Goal: Task Accomplishment & Management: Use online tool/utility

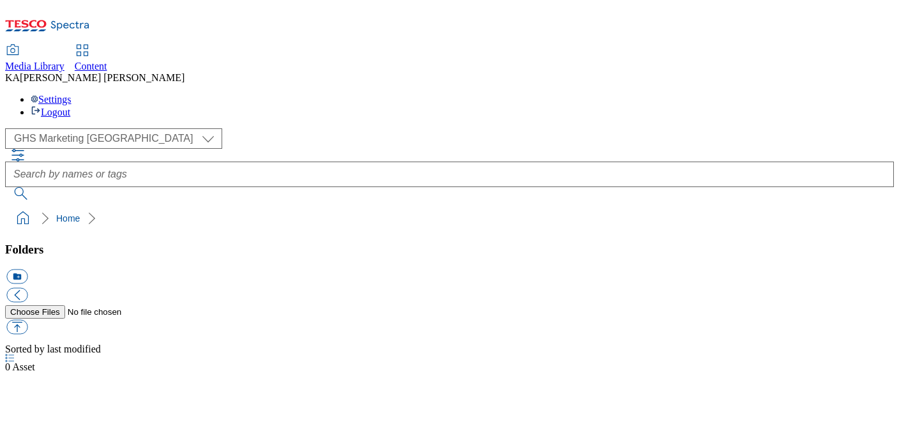
select select "flare-ghs-mktg"
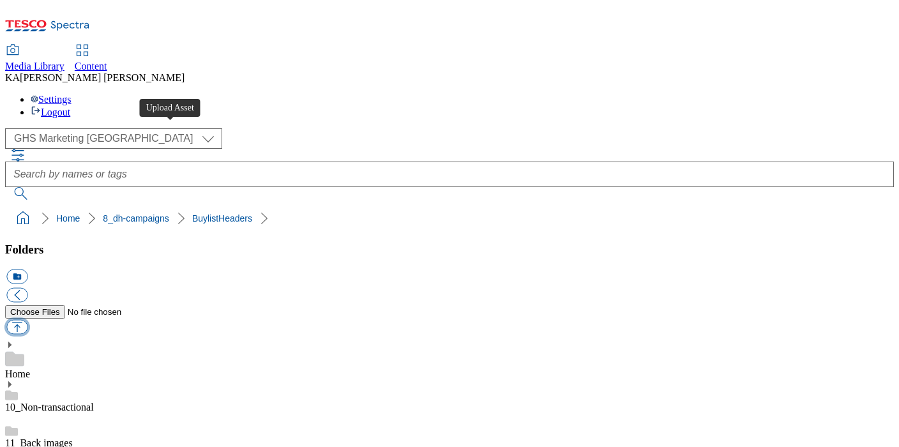
click at [27, 320] on button "button" at bounding box center [16, 327] width 21 height 15
type input "C:\fakepath\1758798102444-ad542403_ROI_Keelings_Tomatoes_LegoBrand_H_1184x333_V…"
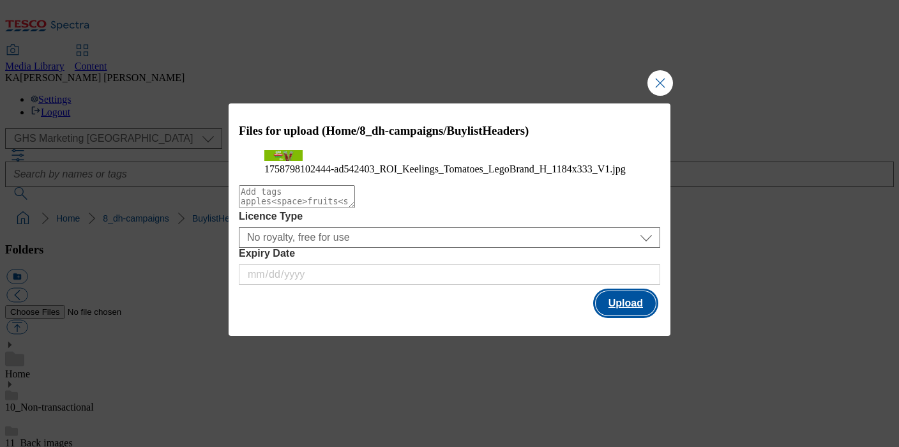
click at [628, 315] on button "Upload" at bounding box center [626, 303] width 60 height 24
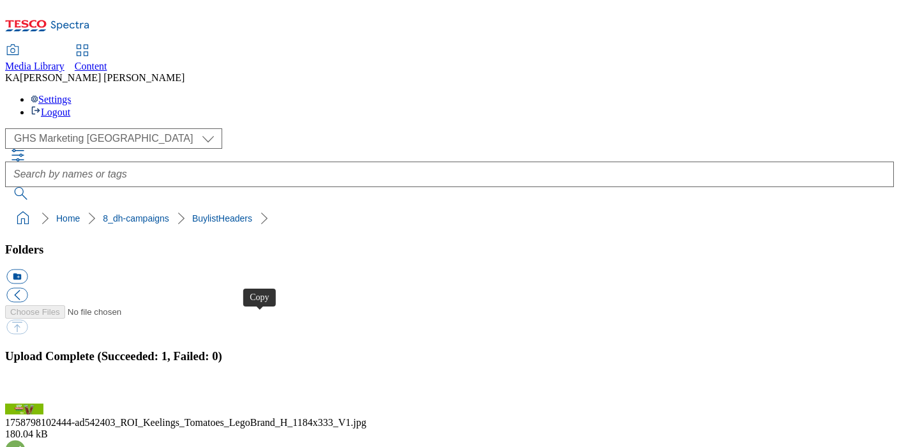
click at [26, 390] on button "button" at bounding box center [15, 396] width 19 height 12
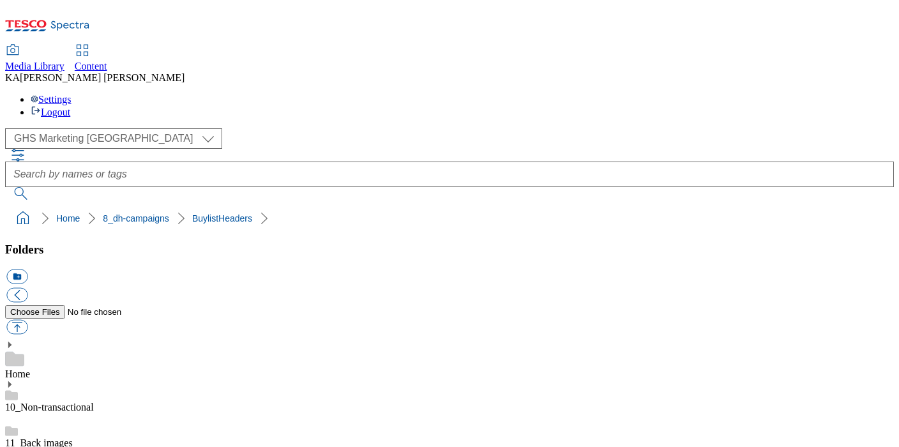
click at [27, 320] on button "button" at bounding box center [16, 327] width 21 height 15
type input "C:\fakepath\1758715950864-ad542244_Waterwipes_Legobrand_H_1184x333_V1.jpg"
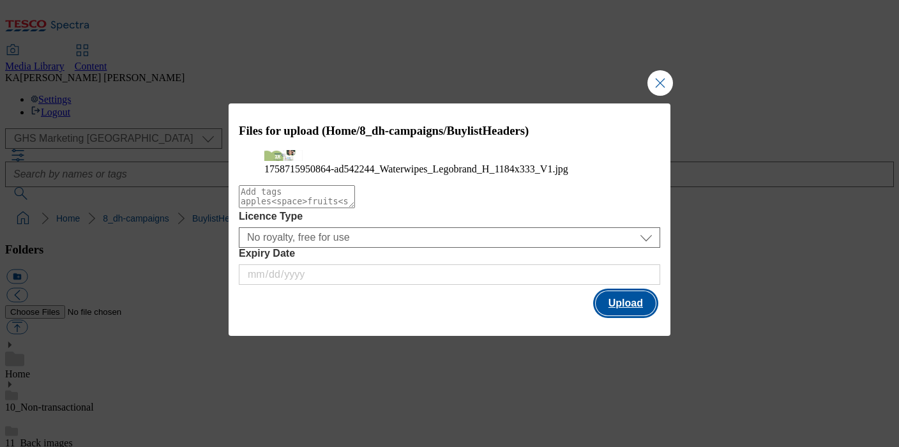
click at [618, 315] on button "Upload" at bounding box center [626, 303] width 60 height 24
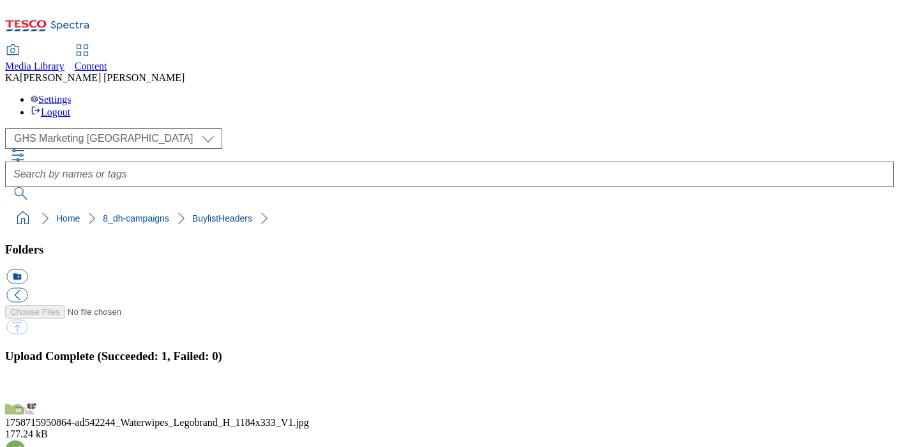
click at [26, 390] on button "button" at bounding box center [15, 396] width 19 height 12
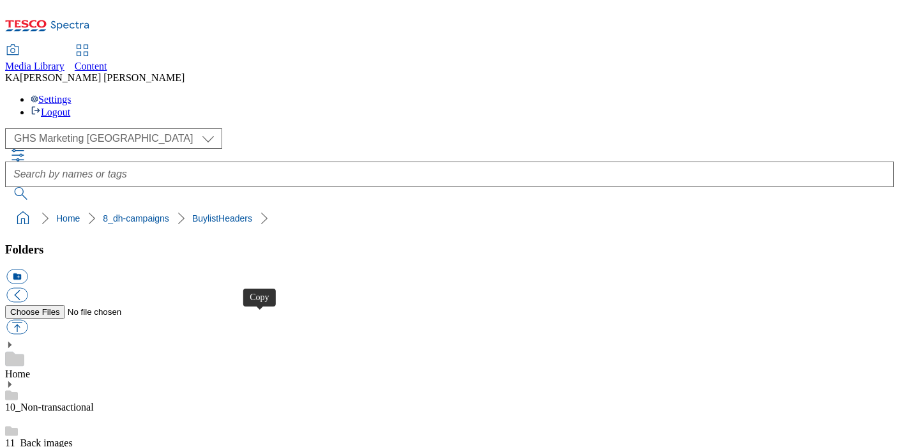
click at [27, 320] on button "button" at bounding box center [16, 327] width 21 height 15
type input "C:\fakepath\1759473586763-ad542416_ROI_Strongroots_LegoBrand_H_1184x333_V2.jpg"
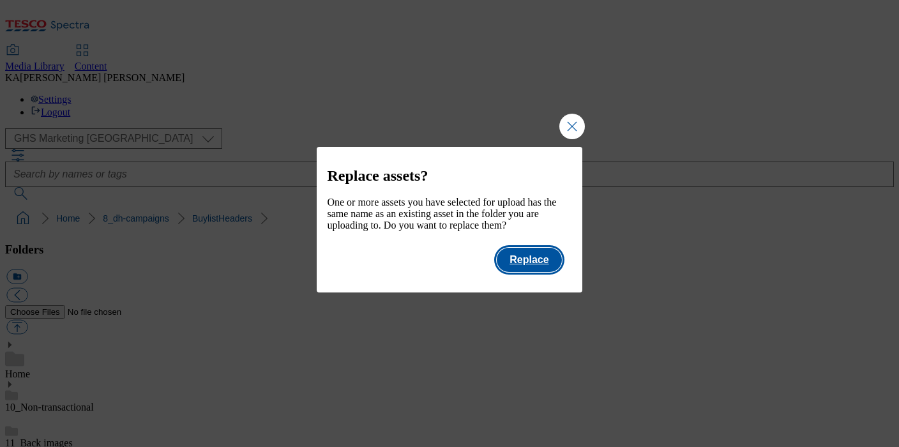
click at [547, 272] on button "Replace" at bounding box center [529, 260] width 65 height 24
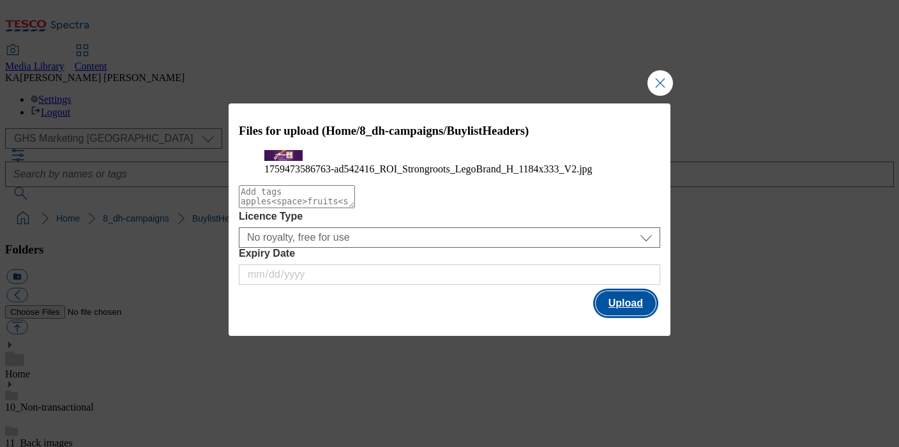
click at [641, 315] on button "Upload" at bounding box center [626, 303] width 60 height 24
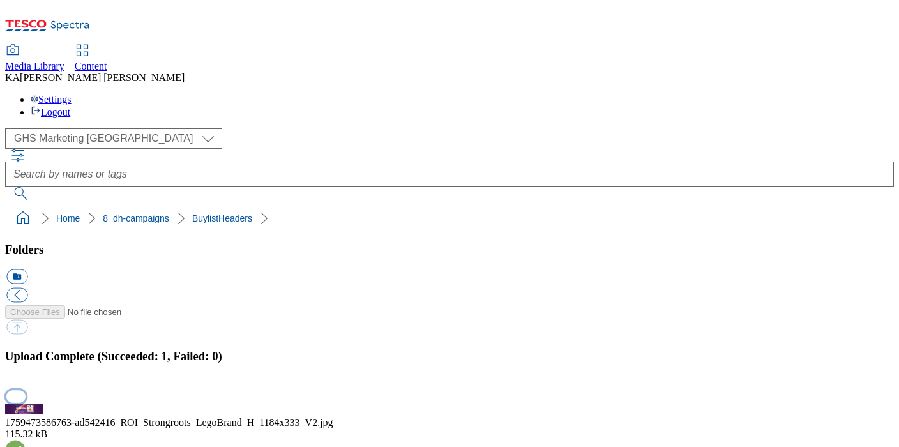
click at [26, 390] on button "button" at bounding box center [15, 396] width 19 height 12
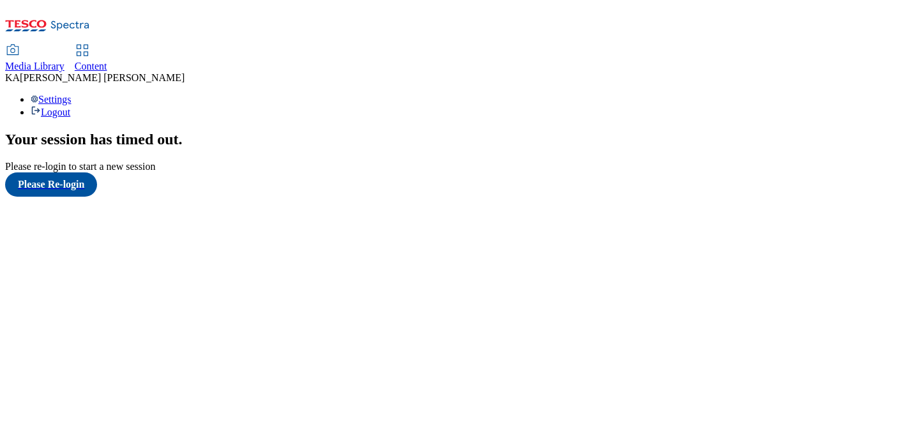
click at [107, 61] on span "Content" at bounding box center [91, 66] width 33 height 11
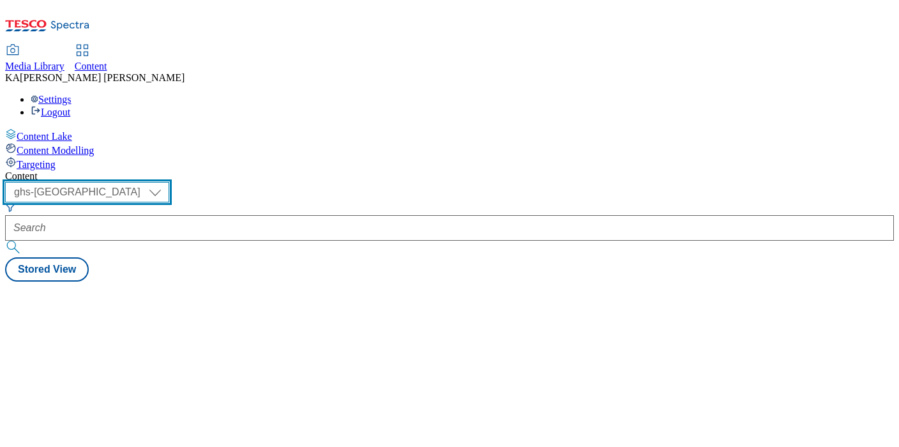
click at [169, 182] on select "ghs-roi ghs-uk" at bounding box center [87, 192] width 164 height 20
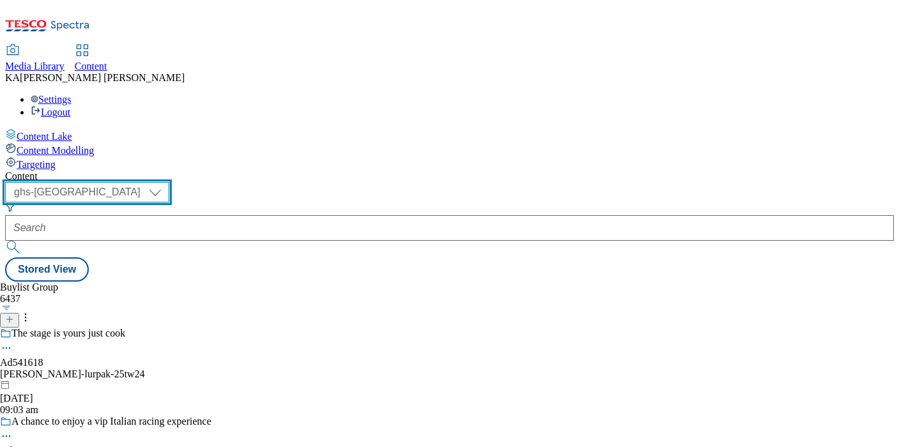
select select "ghs-roi"
click at [166, 182] on select "ghs-roi ghs-uk" at bounding box center [87, 192] width 164 height 20
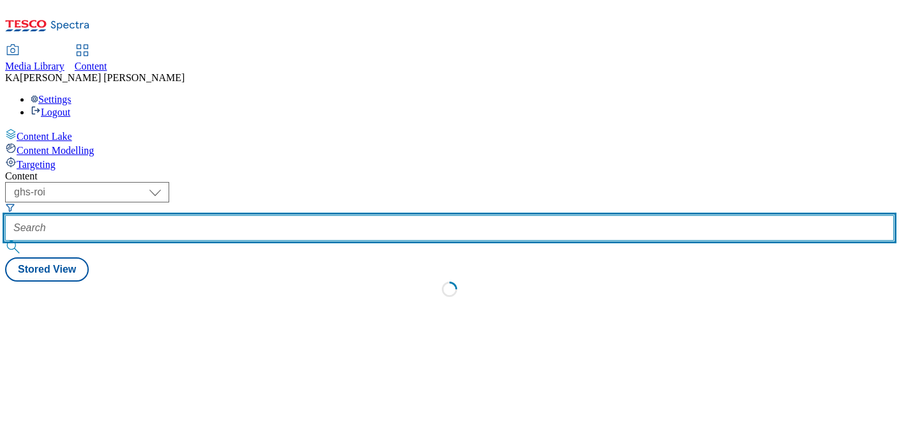
click at [298, 215] on input "text" at bounding box center [449, 228] width 889 height 26
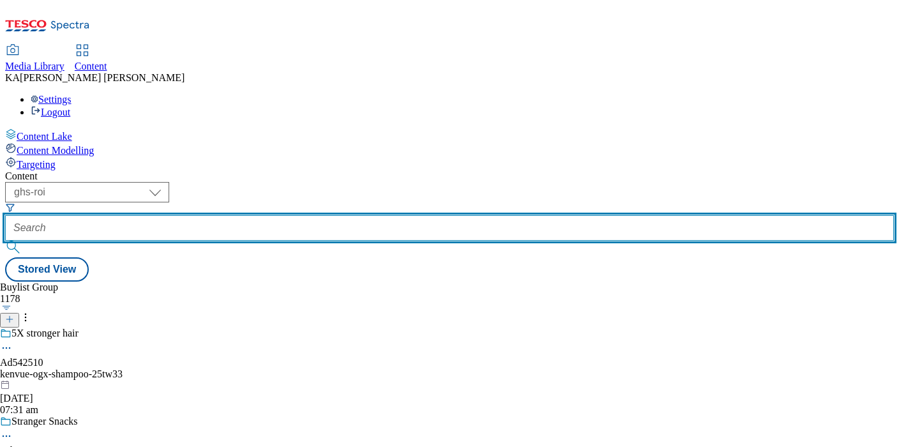
paste input "keelings-multiples-tomatoes-25tw33"
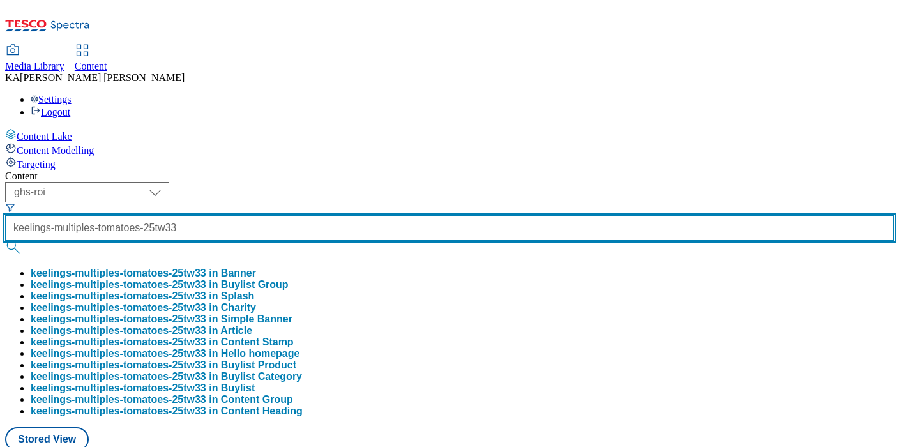
scroll to position [0, 53]
type input "keelings-multiples-tomatoes-25tw33"
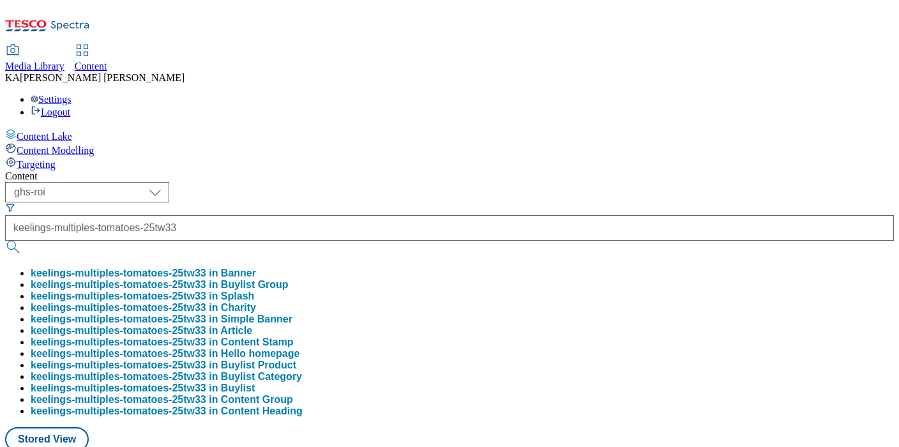
scroll to position [0, 0]
click at [289, 279] on button "keelings-multiples-tomatoes-25tw33 in Buylist Group" at bounding box center [160, 284] width 258 height 11
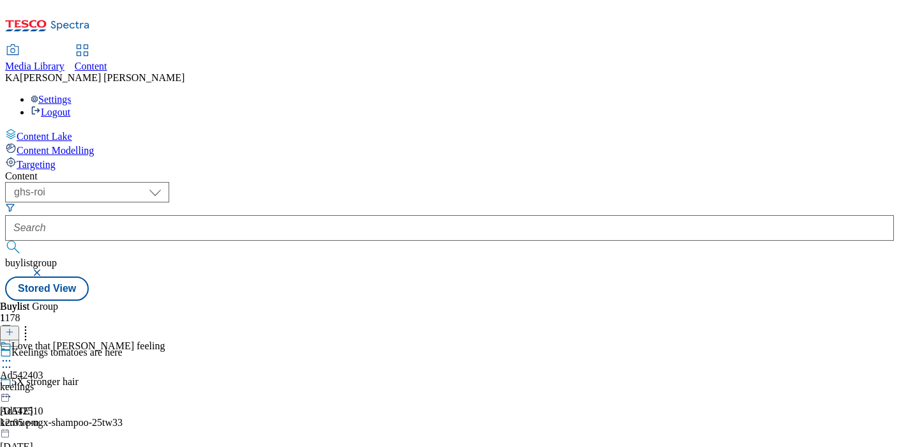
click at [13, 354] on icon at bounding box center [6, 360] width 13 height 13
click at [54, 383] on span "Edit" at bounding box center [47, 388] width 15 height 10
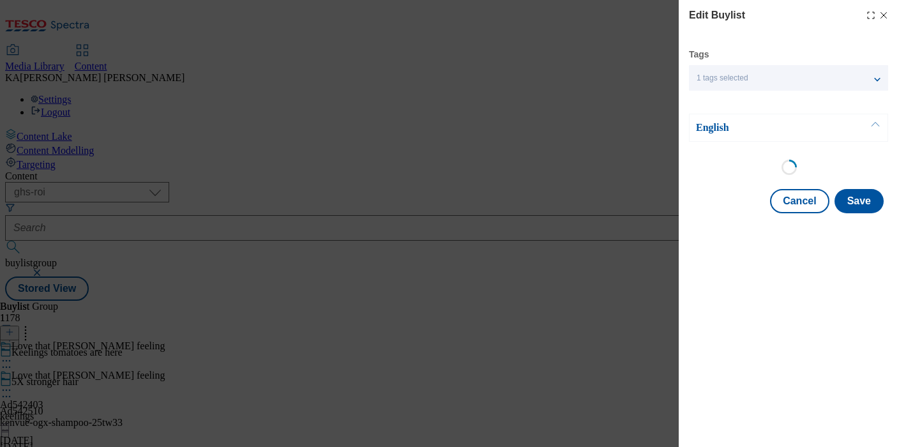
select select "tactical"
select select "supplier funded short term 1-3 weeks"
select select "dunnhumby"
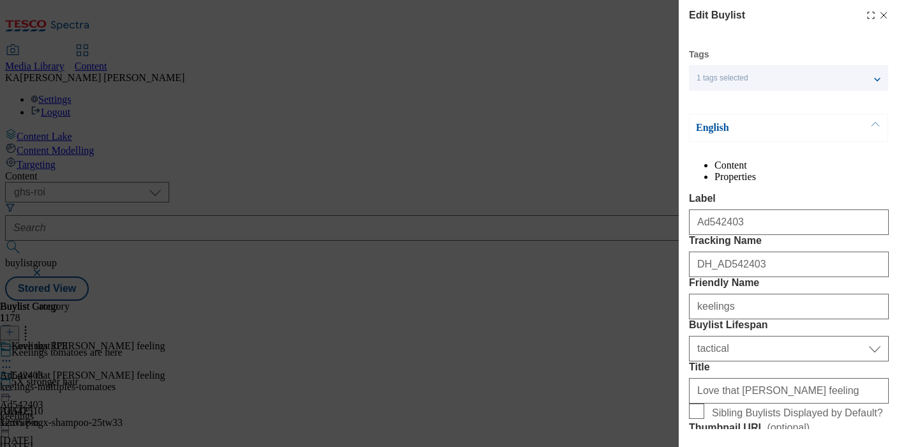
select select "Banner"
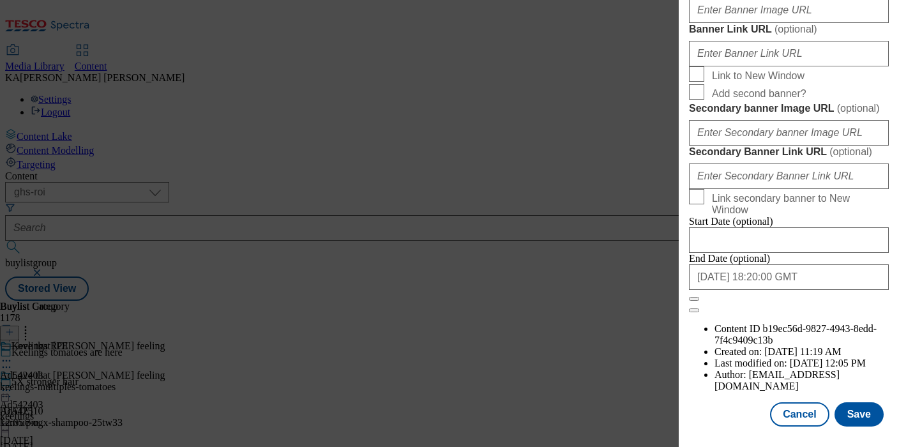
scroll to position [1227, 0]
click at [728, 23] on input "Banner Image URL ( optional )" at bounding box center [789, 10] width 200 height 26
paste input "https://digitalcontent.api.tesco.com/v2/media/ghs-mktg/6d48539a-c671-41d1-ae5b-…"
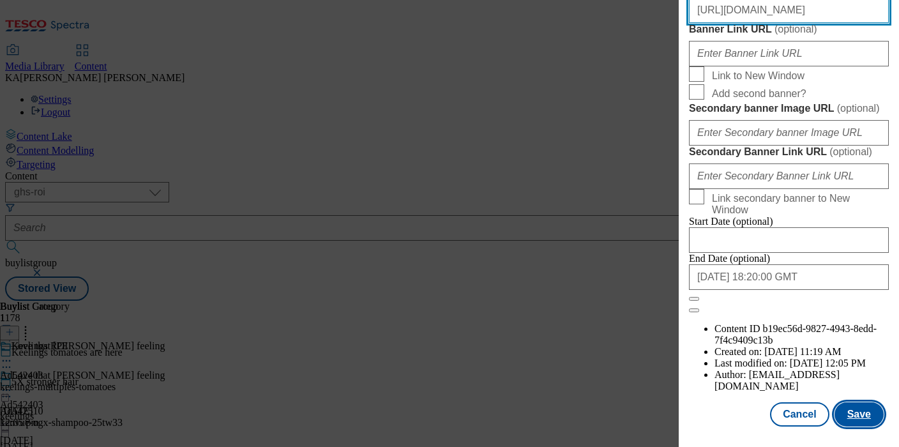
type input "https://digitalcontent.api.tesco.com/v2/media/ghs-mktg/6d48539a-c671-41d1-ae5b-…"
click at [858, 413] on button "Save" at bounding box center [859, 414] width 49 height 24
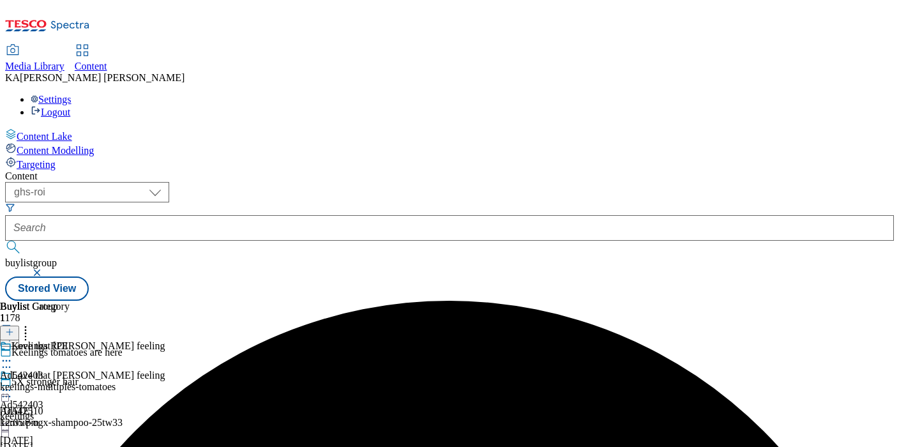
click at [13, 384] on icon at bounding box center [6, 390] width 13 height 13
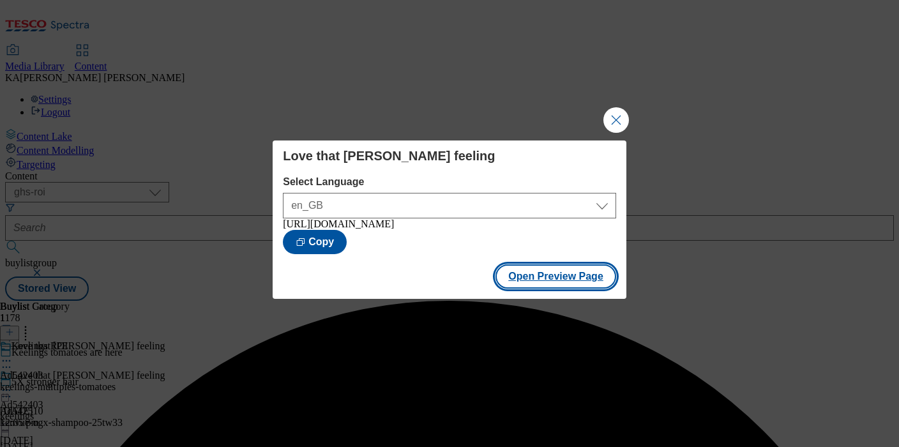
click at [527, 288] on button "Open Preview Page" at bounding box center [556, 276] width 121 height 24
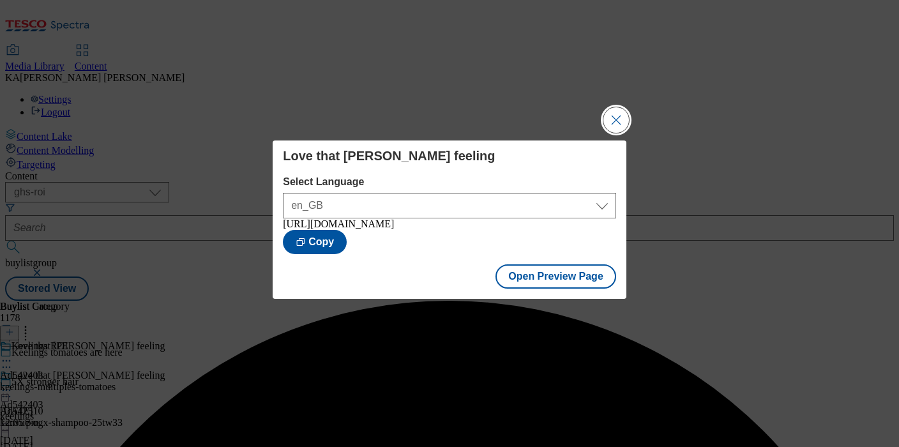
click at [614, 114] on button "Close Modal" at bounding box center [617, 120] width 26 height 26
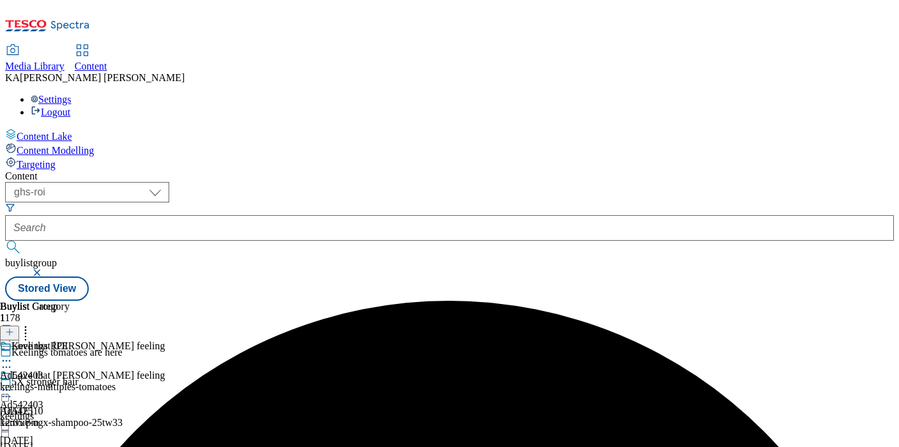
click at [13, 384] on icon at bounding box center [6, 390] width 13 height 13
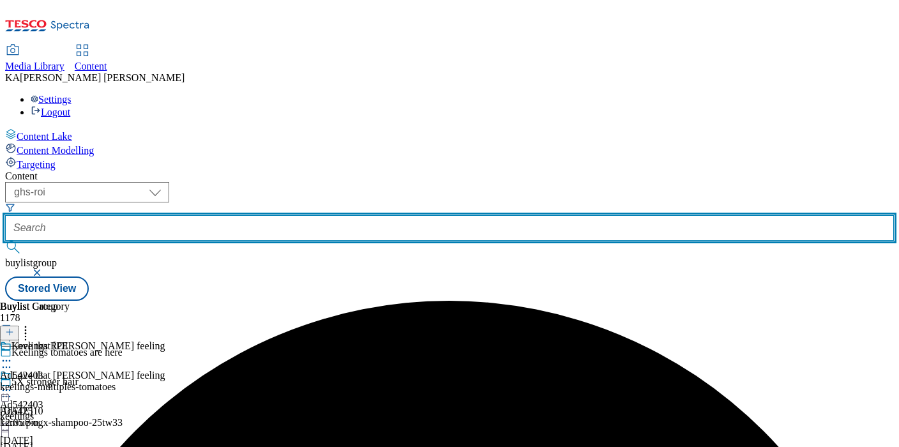
click at [301, 215] on input "text" at bounding box center [449, 228] width 889 height 26
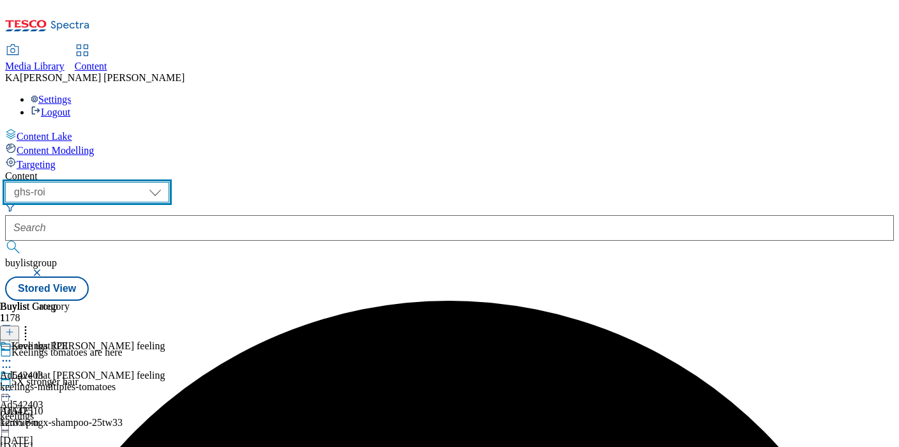
click at [169, 182] on select "ghs-roi ghs-uk" at bounding box center [87, 192] width 164 height 20
select select "ghs-uk"
click at [166, 182] on select "ghs-roi ghs-uk" at bounding box center [87, 192] width 164 height 20
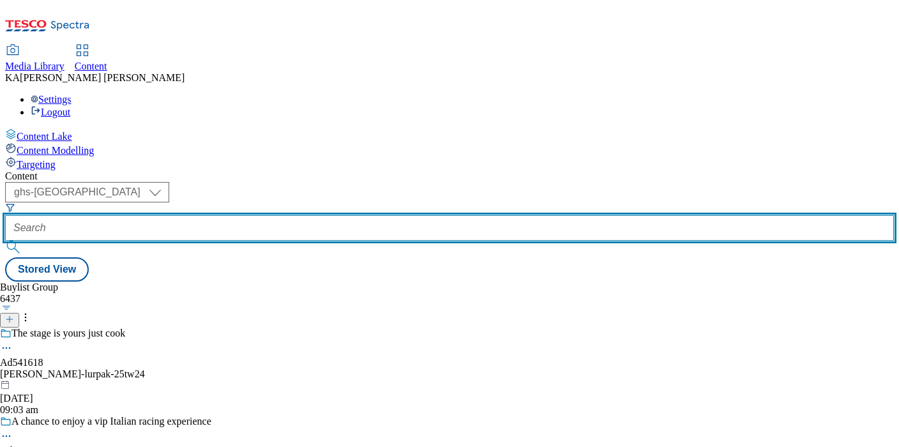
click at [298, 215] on input "text" at bounding box center [449, 228] width 889 height 26
paste input "waterwipes-range-25tw33"
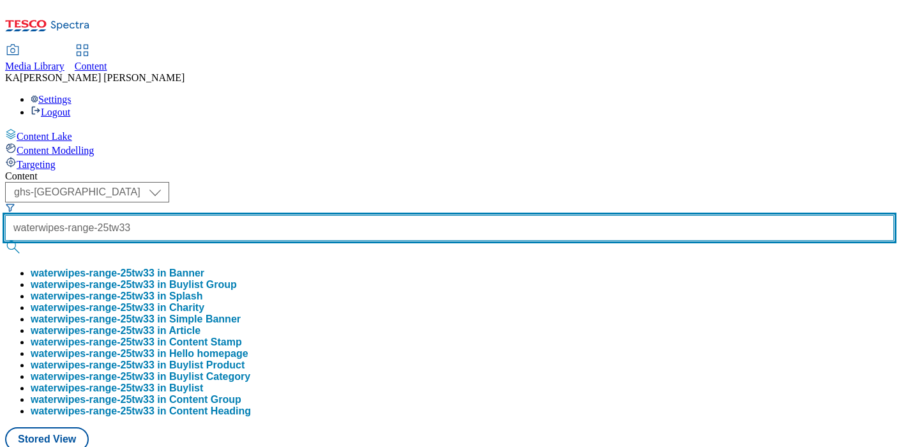
scroll to position [0, 12]
type input "waterwipes-range-25tw33"
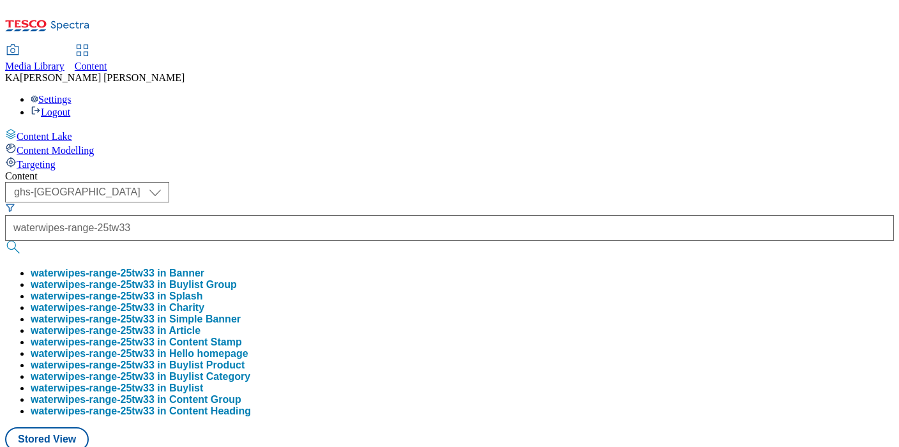
scroll to position [0, 0]
click at [237, 279] on button "waterwipes-range-25tw33 in Buylist Group" at bounding box center [134, 284] width 206 height 11
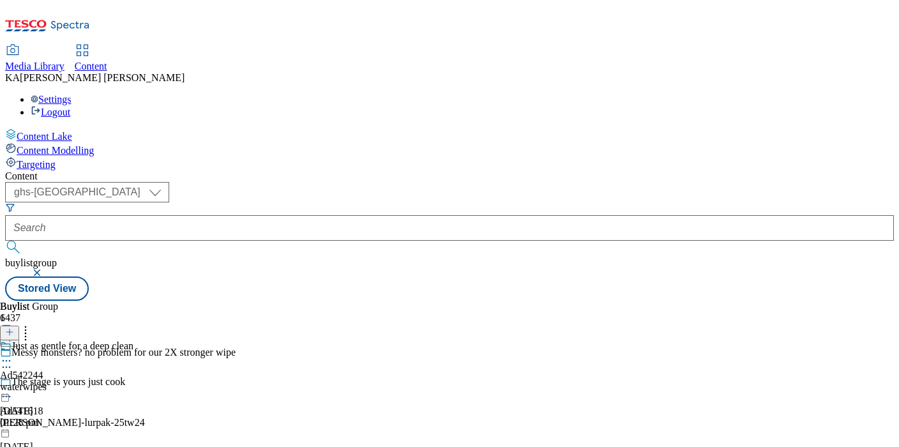
click at [11, 360] on circle at bounding box center [10, 361] width 2 height 2
click at [54, 383] on span "Edit" at bounding box center [47, 388] width 15 height 10
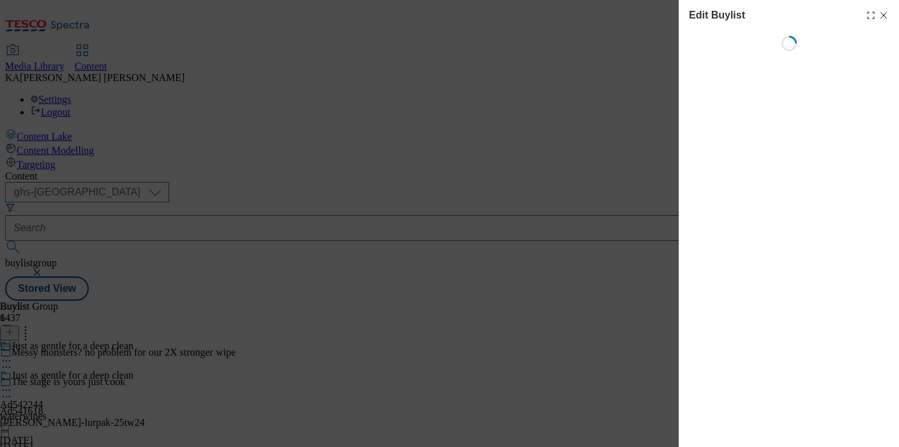
select select "tactical"
select select "supplier funded short term 1-3 weeks"
select select "dunnhumby"
select select "Banner"
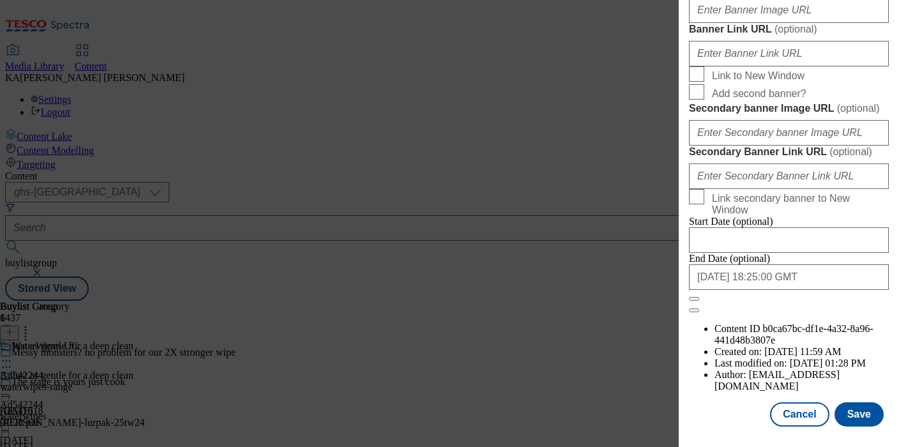
scroll to position [1128, 0]
click at [708, 23] on input "Banner Image URL ( optional )" at bounding box center [789, 10] width 200 height 26
paste input "https://digitalcontent.api.tesco.com/v2/media/ghs-mktg/2827aa50-47d0-4c20-83ca-…"
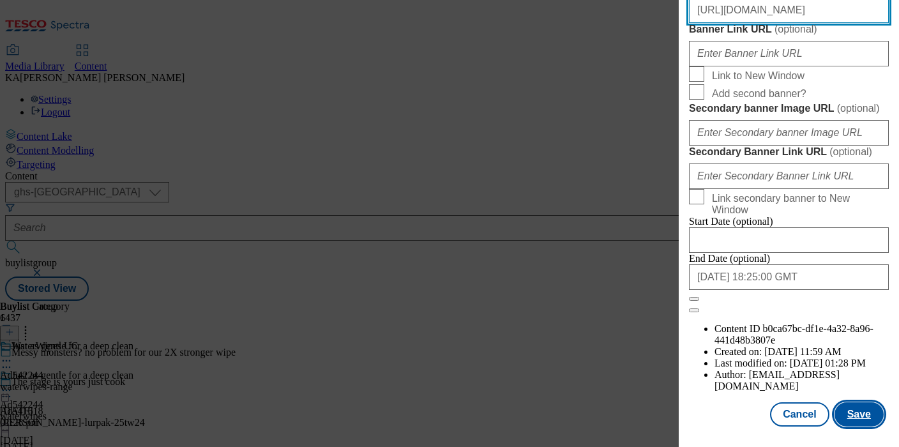
type input "https://digitalcontent.api.tesco.com/v2/media/ghs-mktg/2827aa50-47d0-4c20-83ca-…"
click at [848, 414] on button "Save" at bounding box center [859, 414] width 49 height 24
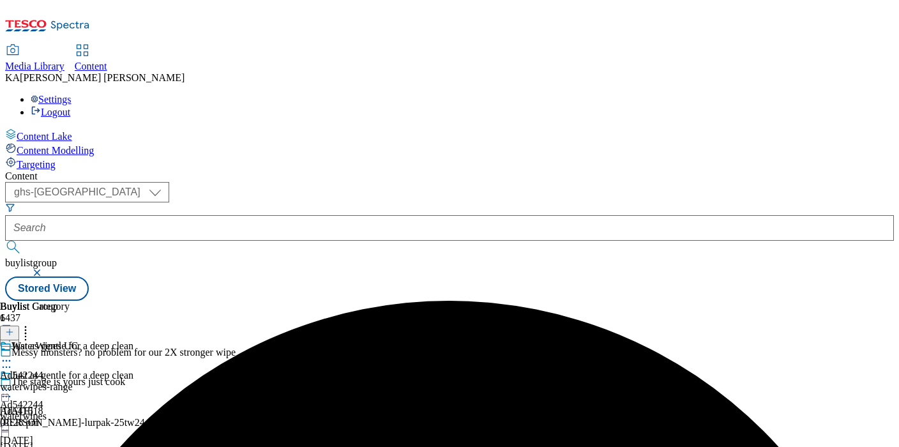
click at [13, 384] on icon at bounding box center [6, 390] width 13 height 13
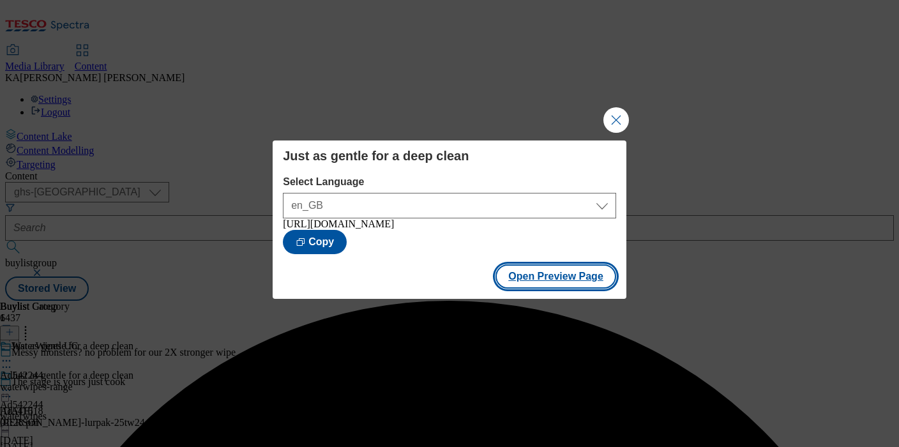
click at [531, 277] on button "Open Preview Page" at bounding box center [556, 276] width 121 height 24
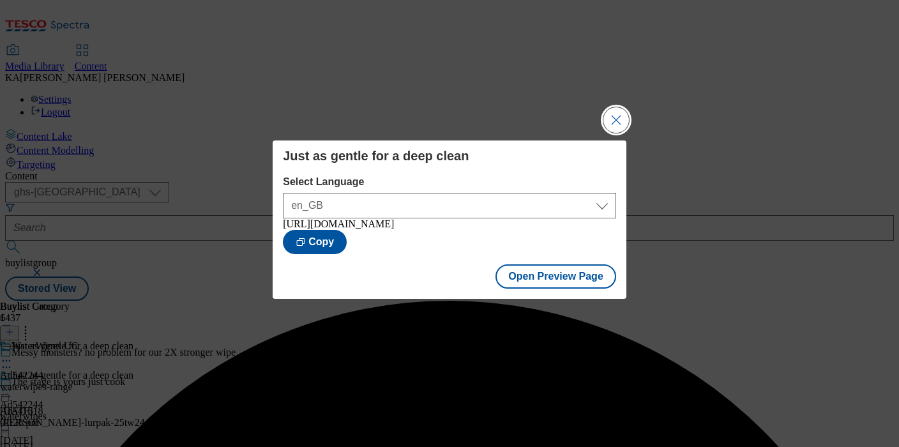
click at [619, 116] on button "Close Modal" at bounding box center [617, 120] width 26 height 26
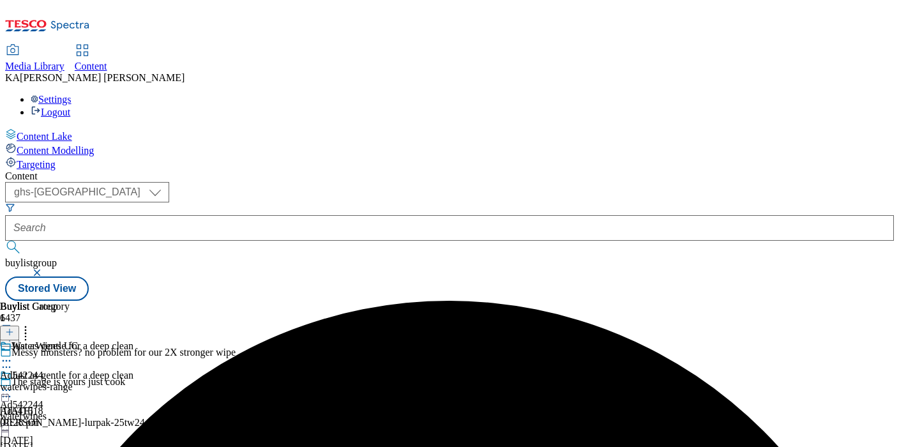
click at [13, 384] on icon at bounding box center [6, 390] width 13 height 13
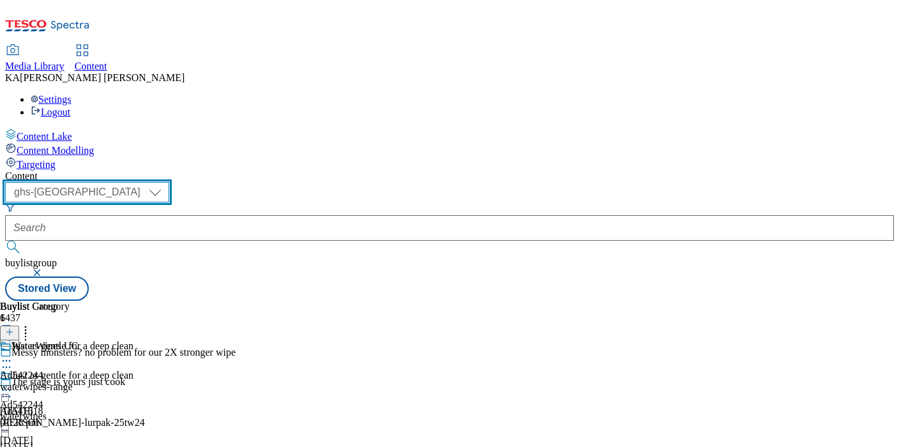
click at [169, 182] on select "ghs-roi ghs-uk" at bounding box center [87, 192] width 164 height 20
click at [166, 182] on select "ghs-roi ghs-uk" at bounding box center [87, 192] width 164 height 20
click at [169, 182] on select "ghs-roi ghs-uk" at bounding box center [87, 192] width 164 height 20
select select "ghs-roi"
click at [166, 182] on select "ghs-roi ghs-uk" at bounding box center [87, 192] width 164 height 20
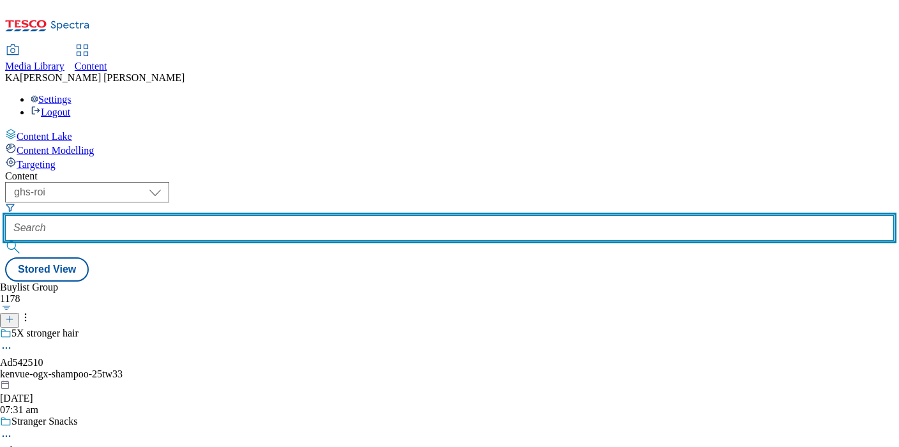
click at [307, 215] on input "text" at bounding box center [449, 228] width 889 height 26
paste input "strong-roots-25tw33/"
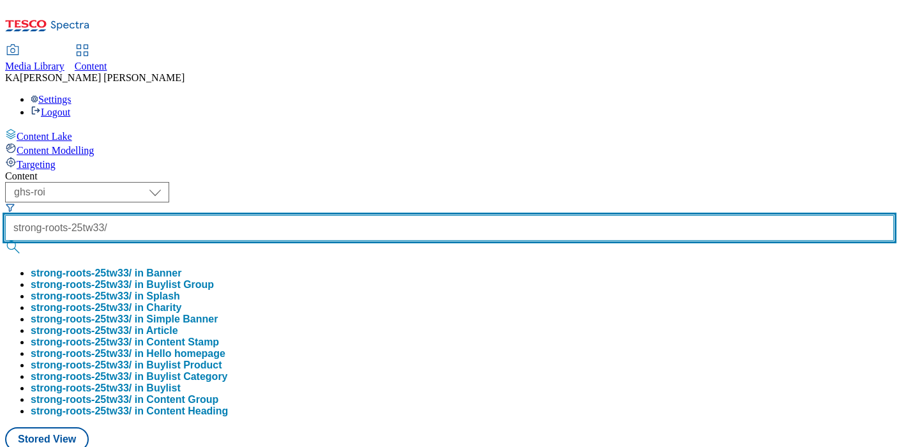
type input "strong-roots-25tw33/"
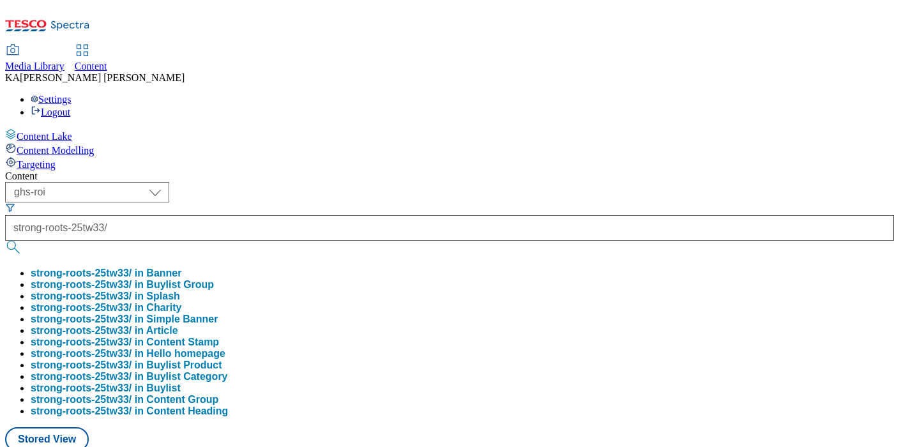
click at [214, 279] on button "strong-roots-25tw33/ in Buylist Group" at bounding box center [122, 284] width 183 height 11
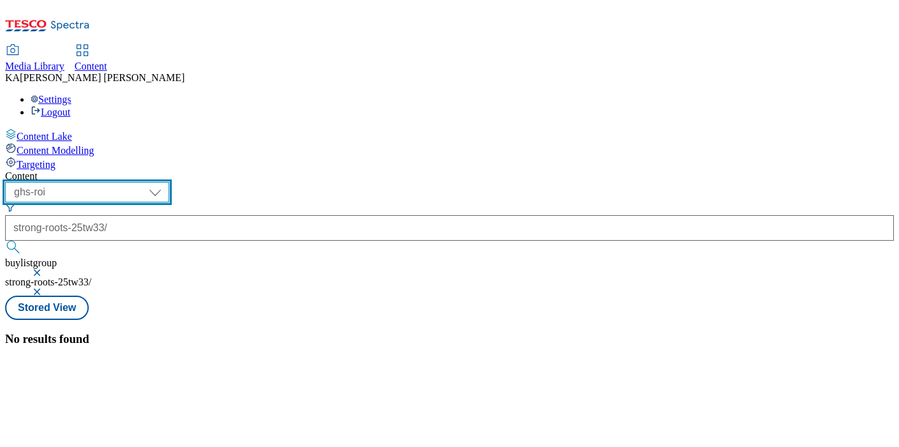
click at [169, 182] on select "ghs-roi ghs-uk" at bounding box center [87, 192] width 164 height 20
click at [45, 269] on button "button" at bounding box center [38, 273] width 13 height 8
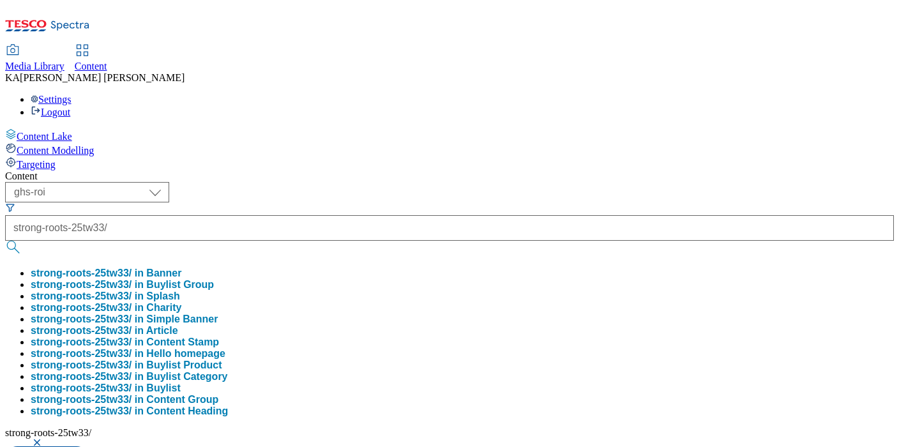
click at [45, 439] on button "button" at bounding box center [38, 443] width 13 height 8
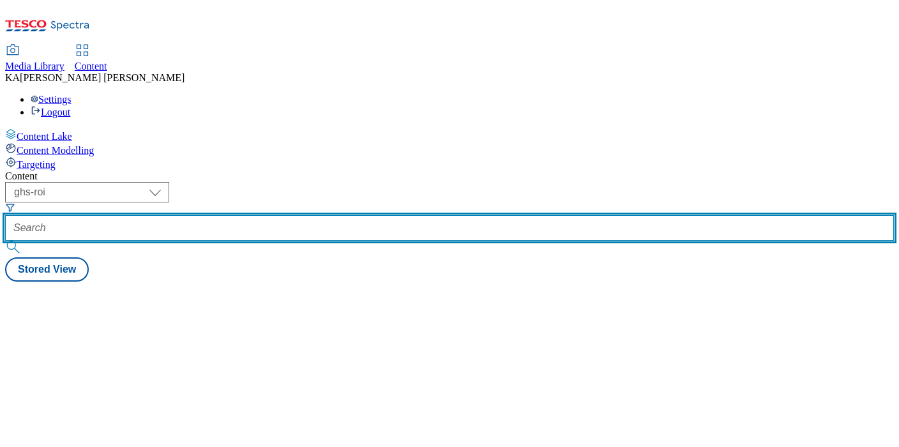
click at [307, 215] on input "text" at bounding box center [449, 228] width 889 height 26
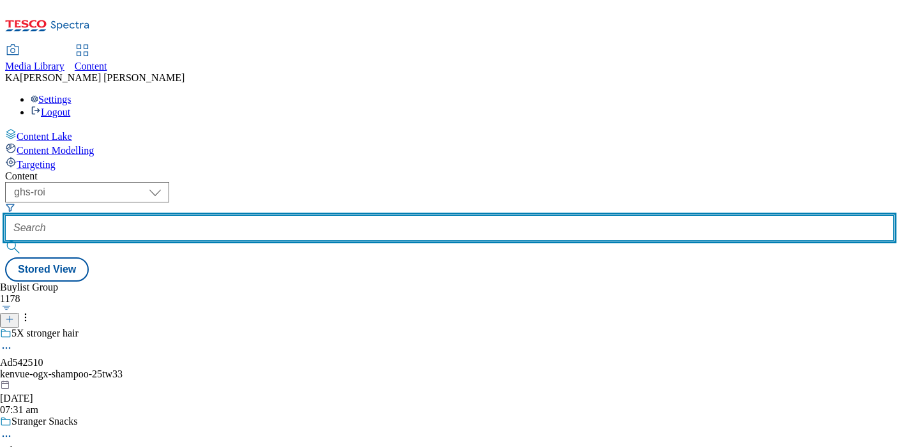
paste input "strong-roots-25tw33/"
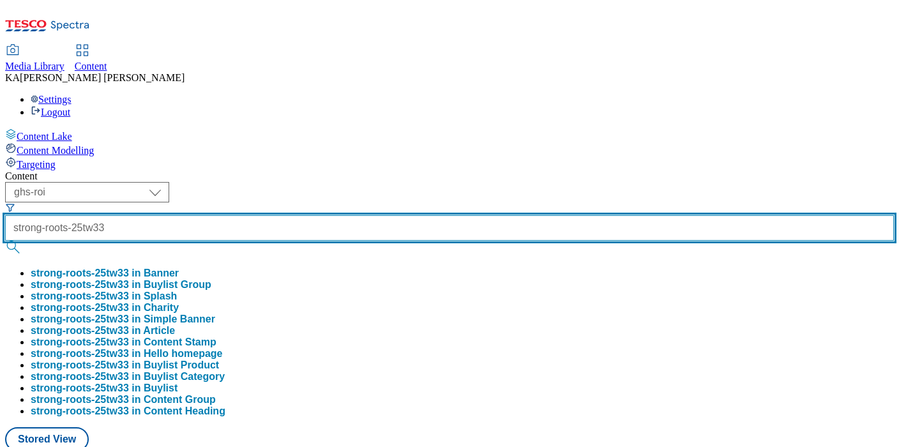
type input "strong-roots-25tw33"
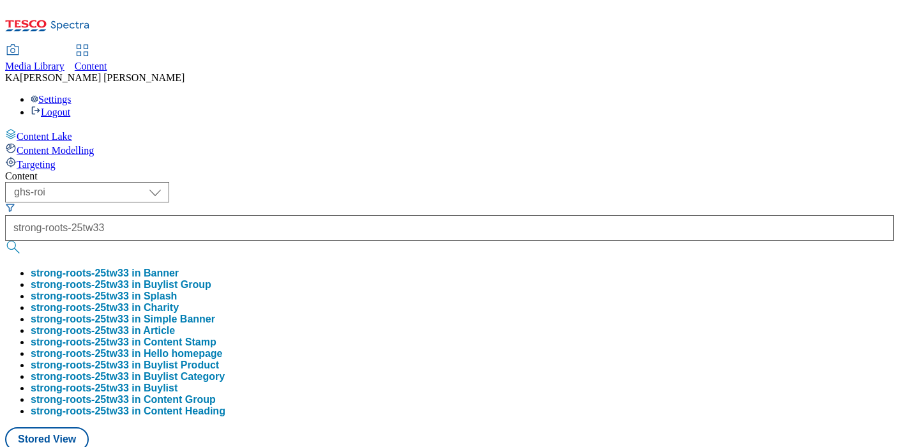
click at [211, 279] on button "strong-roots-25tw33 in Buylist Group" at bounding box center [121, 284] width 181 height 11
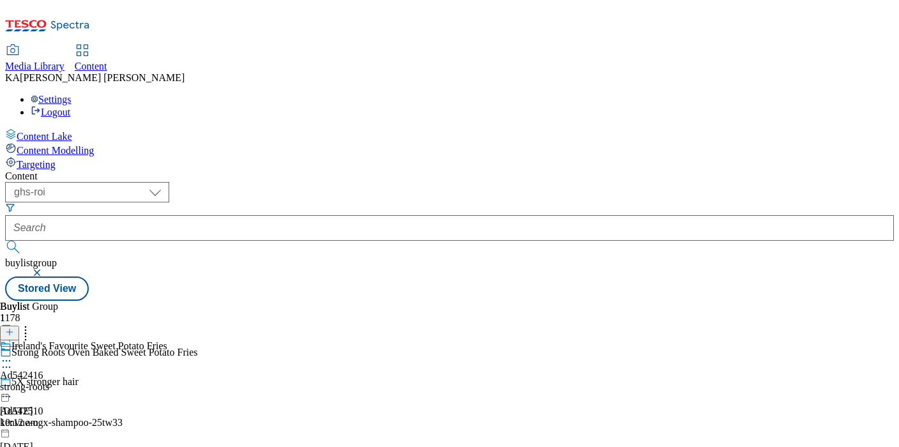
click at [13, 354] on icon at bounding box center [6, 360] width 13 height 13
click at [54, 383] on span "Edit" at bounding box center [47, 388] width 15 height 10
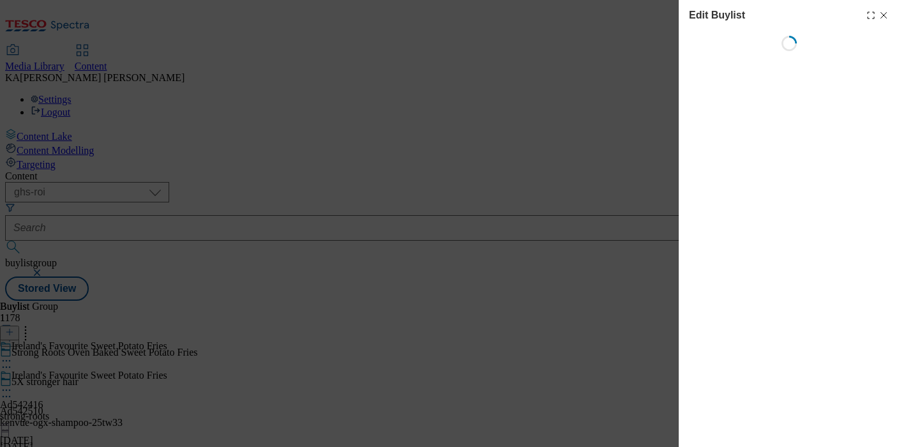
select select "tactical"
select select "supplier funded short term 1-3 weeks"
select select "dunnhumby"
select select "Banner"
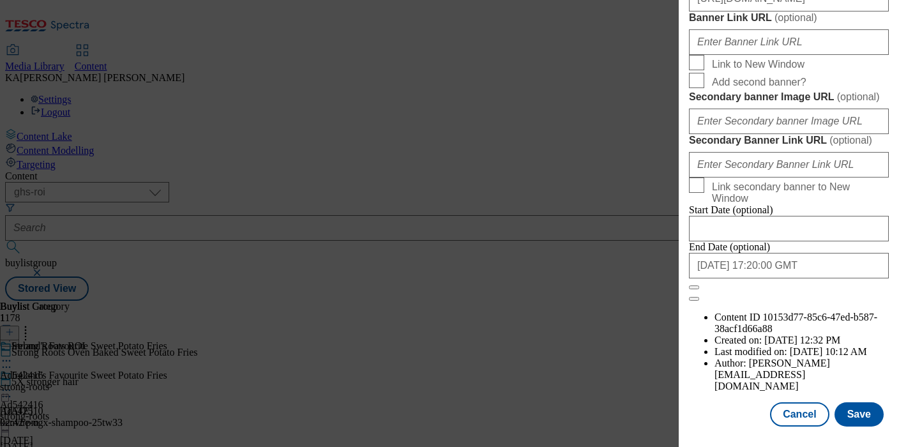
scroll to position [1402, 0]
click at [862, 421] on button "Save" at bounding box center [859, 414] width 49 height 24
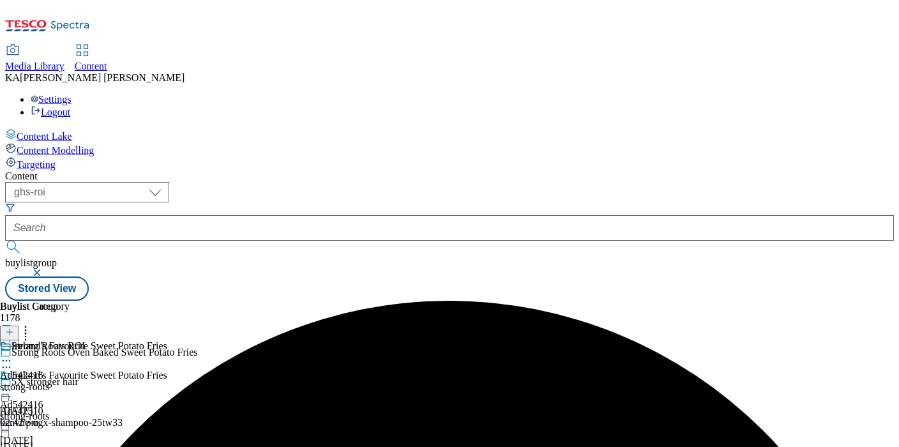
click at [13, 384] on icon at bounding box center [6, 390] width 13 height 13
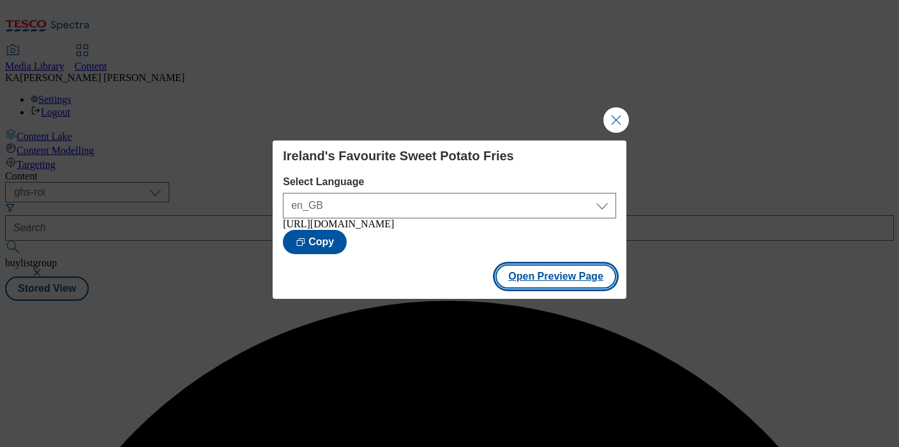
click at [536, 275] on button "Open Preview Page" at bounding box center [556, 276] width 121 height 24
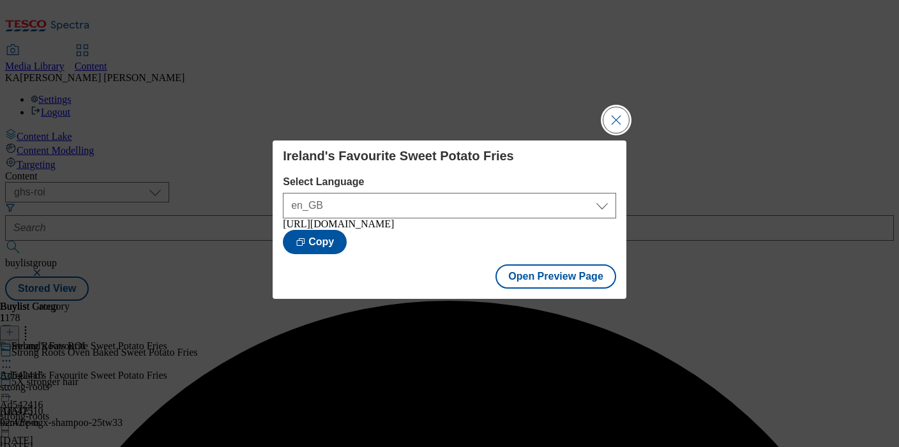
click at [612, 112] on button "Close Modal" at bounding box center [617, 120] width 26 height 26
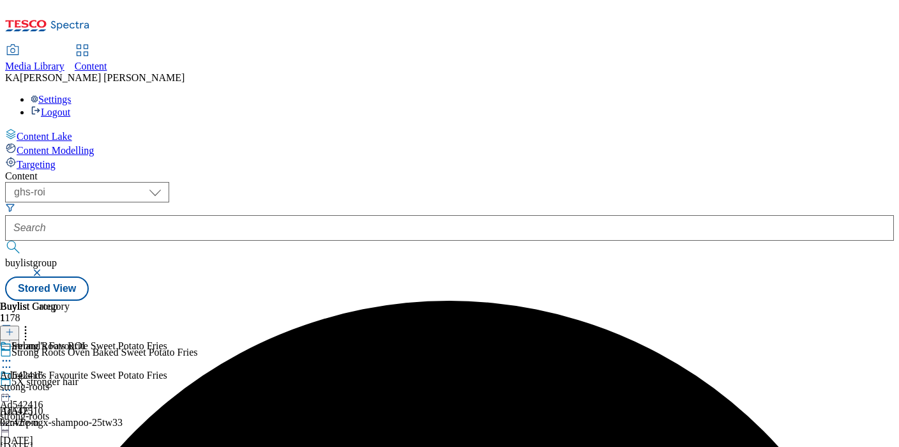
click at [13, 384] on icon at bounding box center [6, 390] width 13 height 13
